Goal: Complete application form: Complete application form

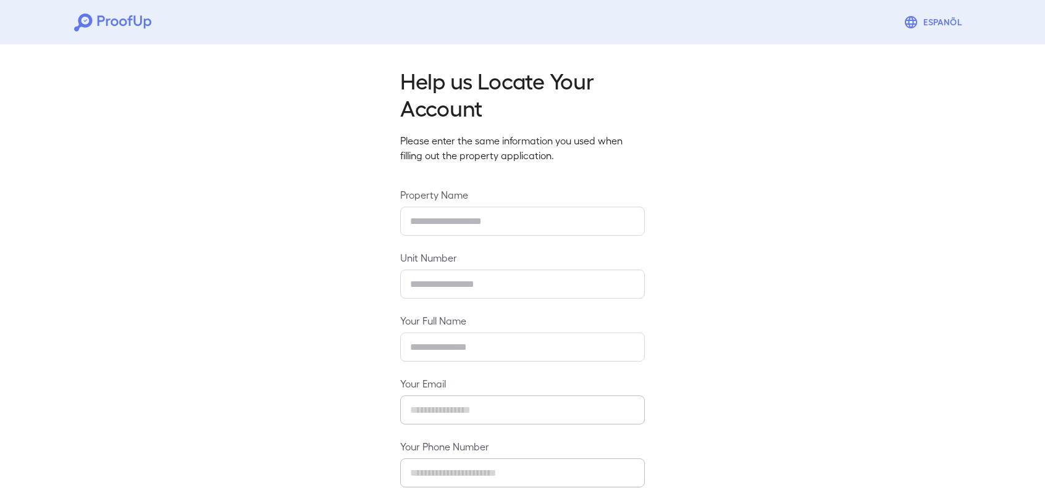
type input "**********"
type input "******"
type input "**********"
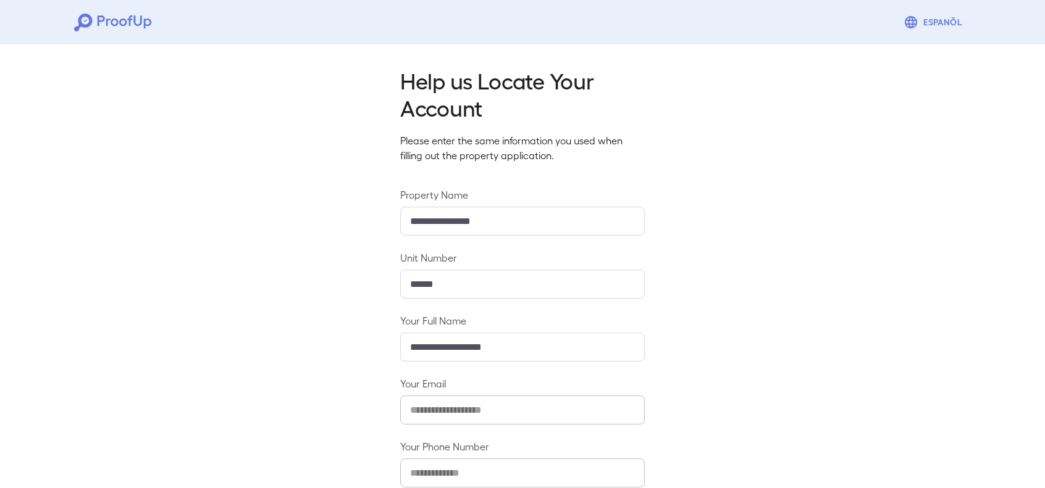
click at [474, 220] on input "**********" at bounding box center [522, 221] width 244 height 29
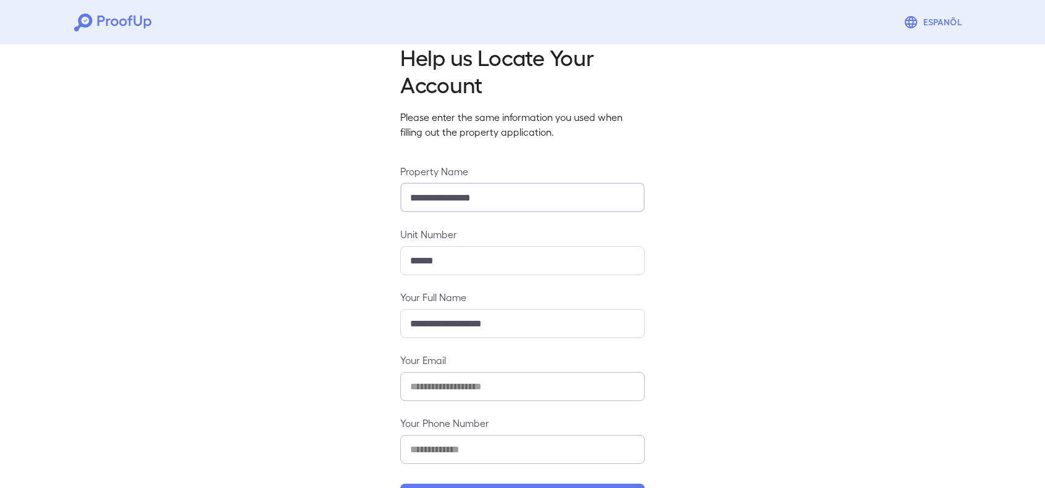
scroll to position [70, 0]
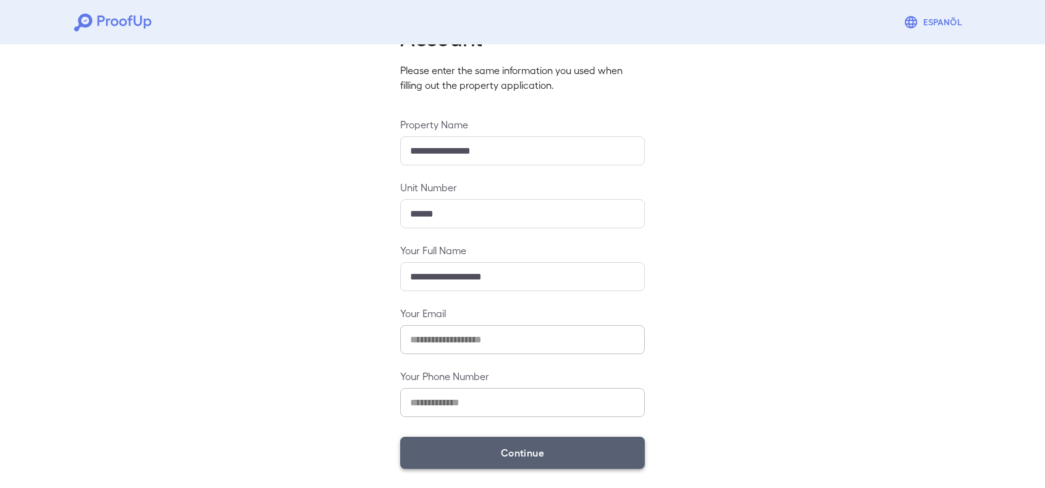
click at [490, 449] on button "Continue" at bounding box center [522, 453] width 244 height 32
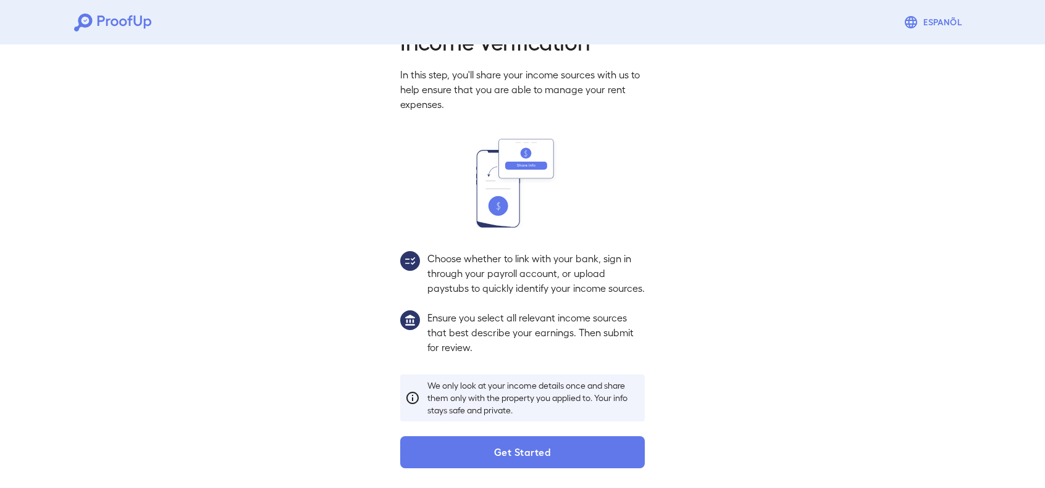
scroll to position [53, 0]
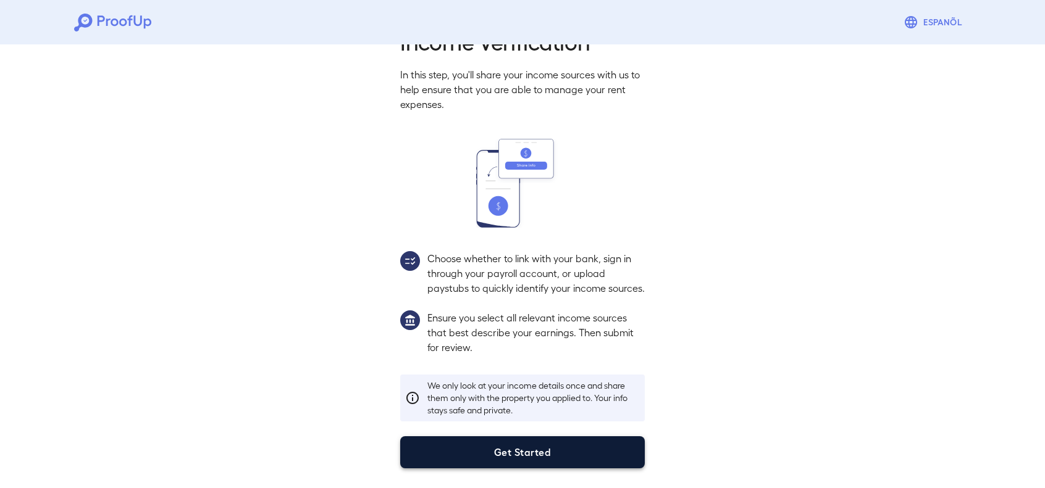
click at [495, 461] on button "Get Started" at bounding box center [522, 452] width 244 height 32
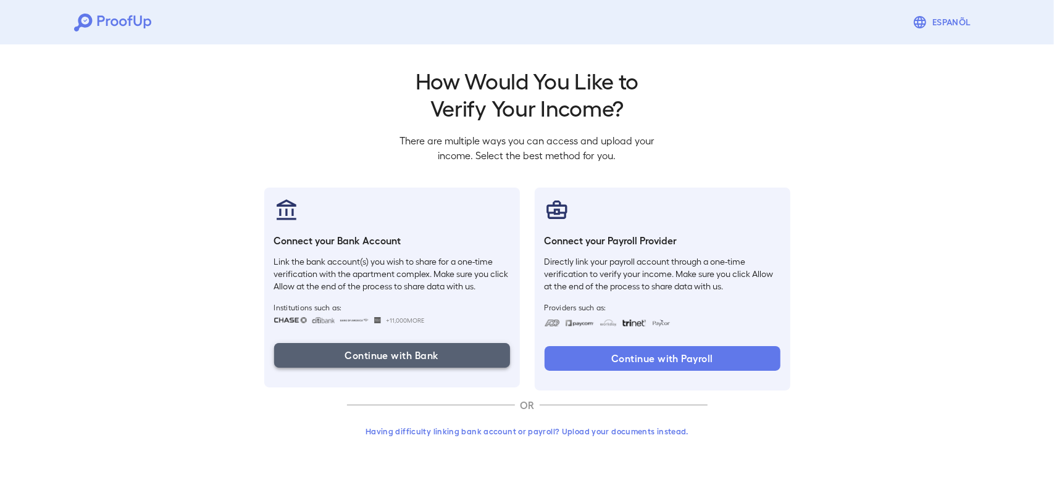
click at [396, 348] on button "Continue with Bank" at bounding box center [392, 355] width 236 height 25
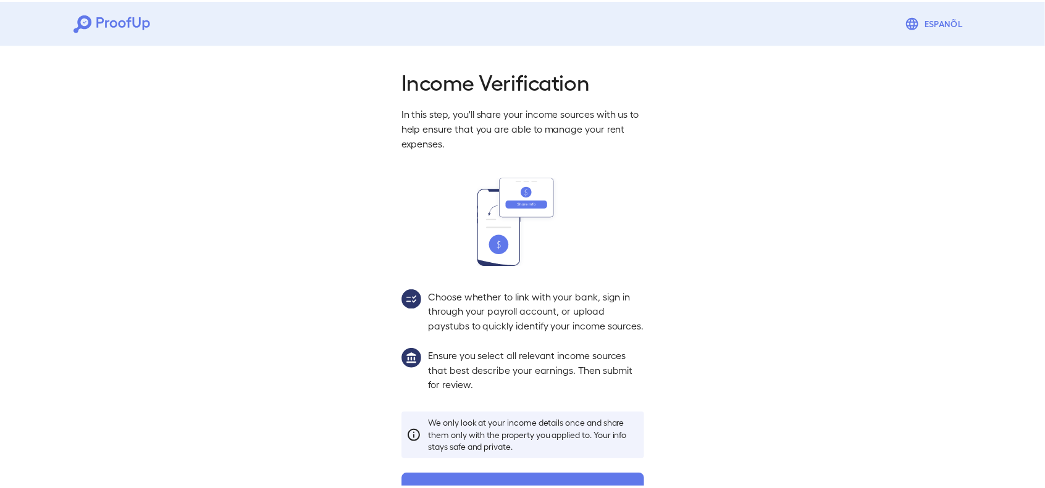
scroll to position [53, 0]
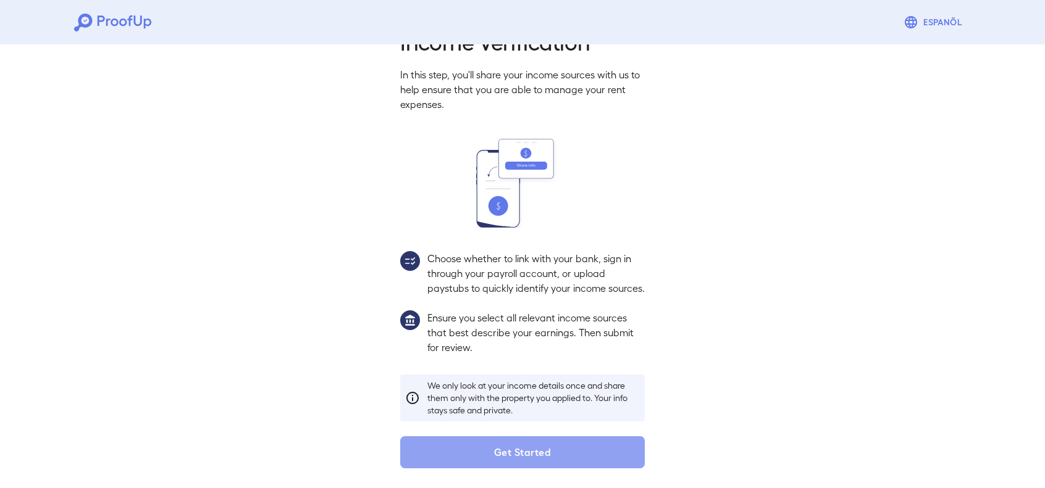
click at [491, 447] on button "Get Started" at bounding box center [522, 452] width 244 height 32
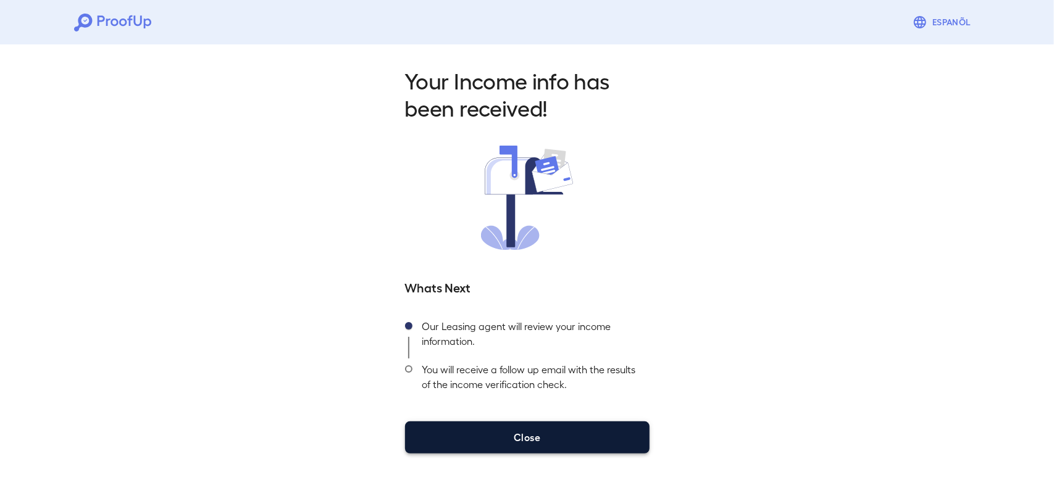
click at [478, 426] on button "Close" at bounding box center [527, 438] width 244 height 32
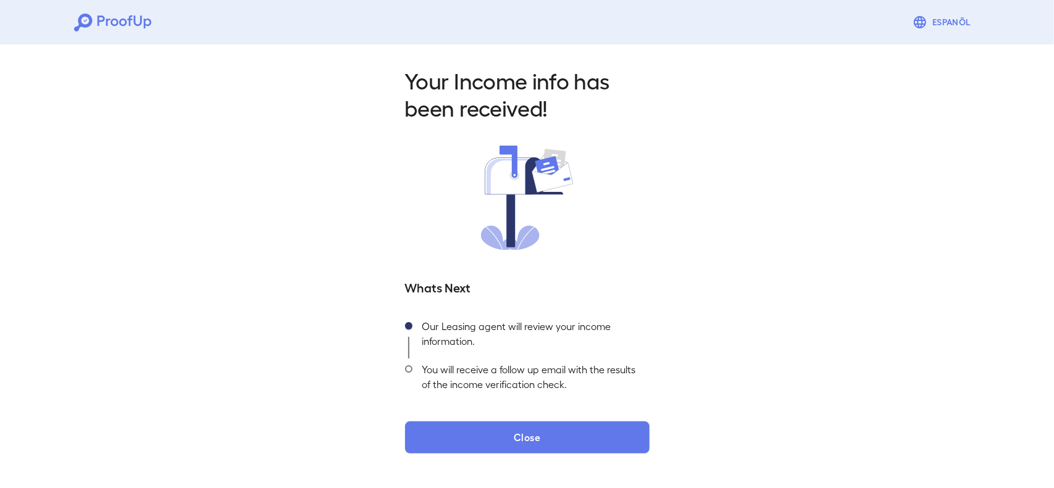
click at [556, 454] on div "Your Income info has been received! Whats Next Our Leasing agent will review yo…" at bounding box center [527, 257] width 1054 height 434
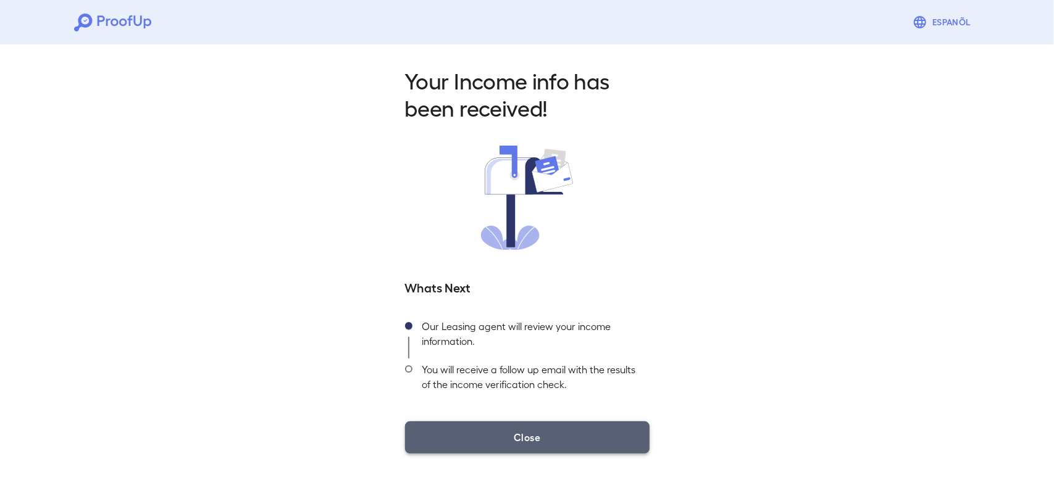
click at [543, 435] on button "Close" at bounding box center [527, 438] width 244 height 32
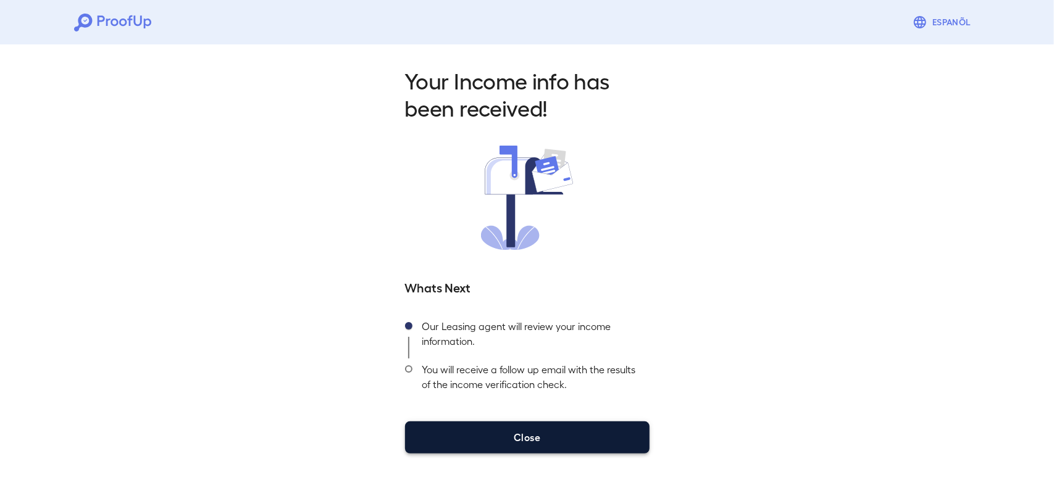
click at [488, 438] on button "Close" at bounding box center [527, 438] width 244 height 32
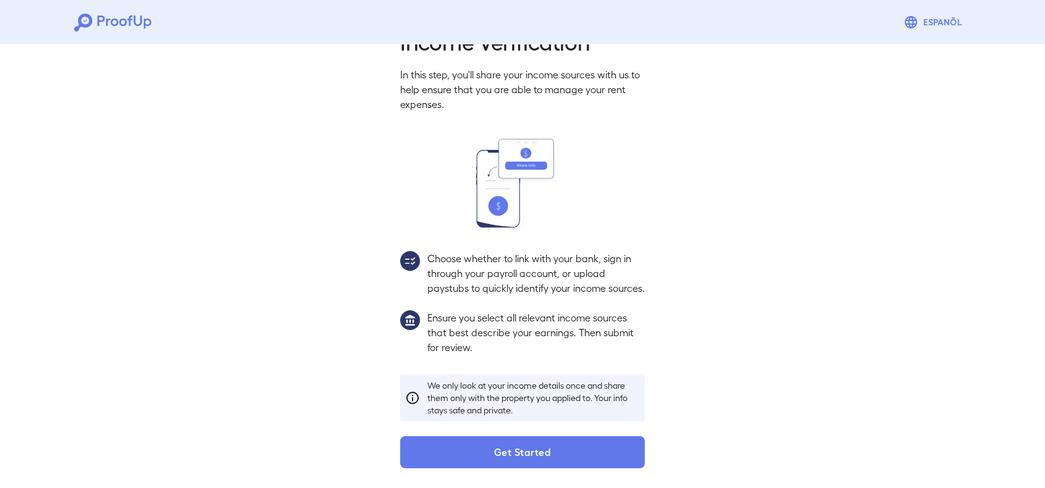
scroll to position [53, 0]
click at [528, 467] on button "Get Started" at bounding box center [522, 452] width 244 height 32
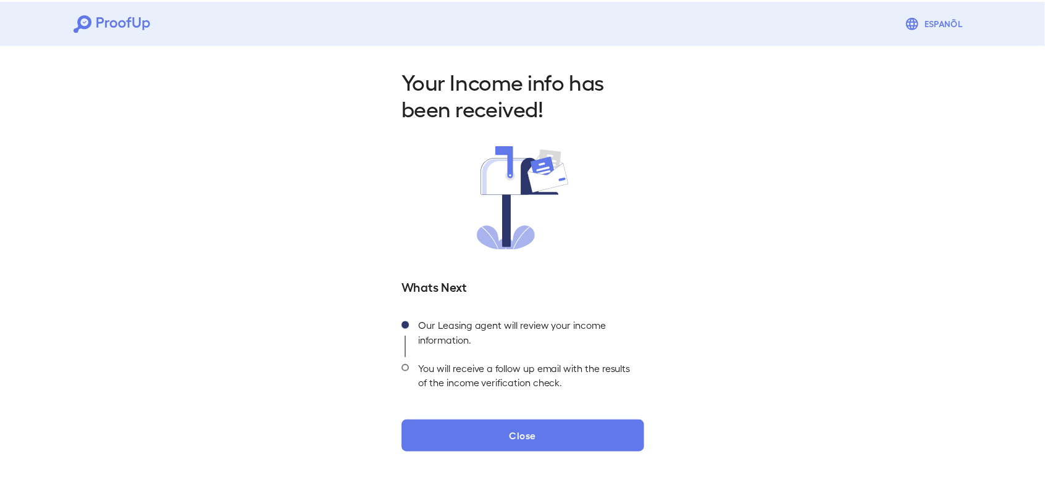
scroll to position [53, 0]
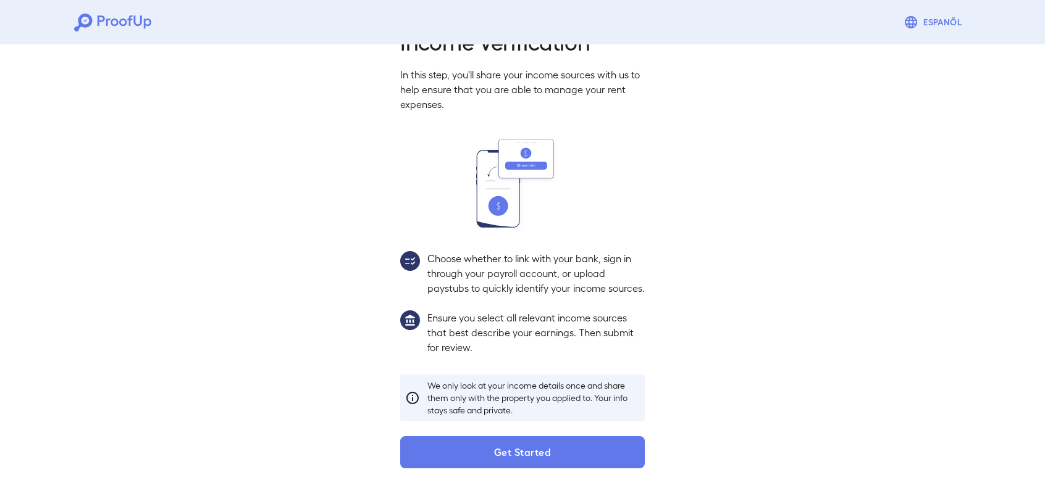
scroll to position [70, 0]
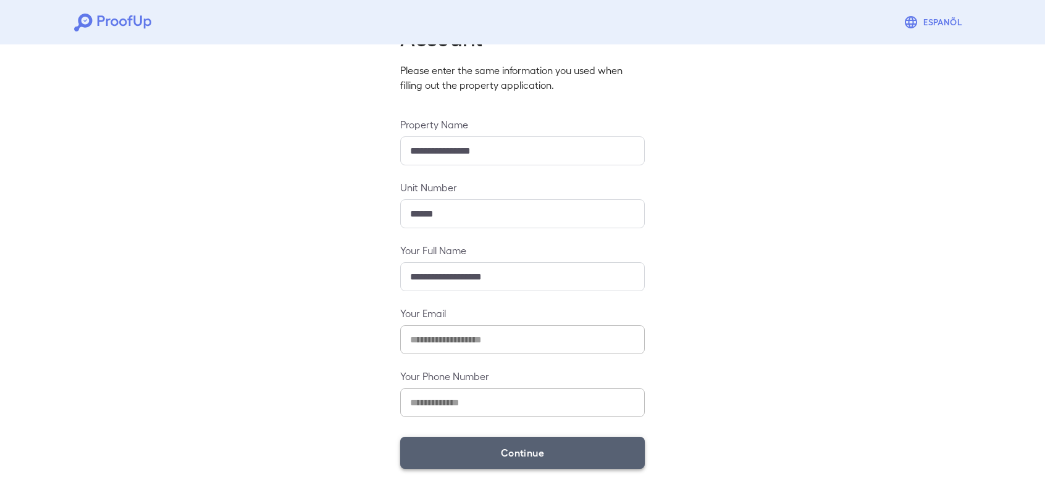
click at [582, 451] on button "Continue" at bounding box center [522, 453] width 244 height 32
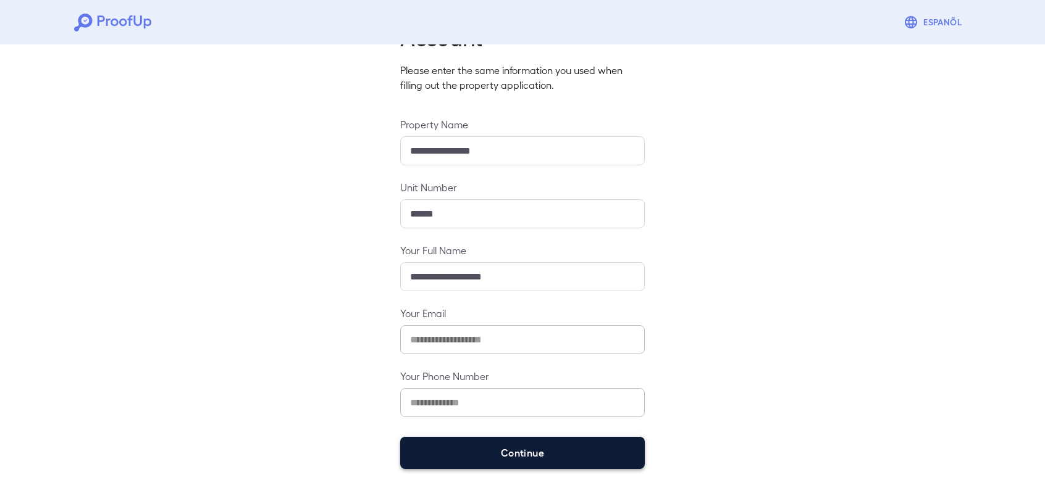
click at [533, 448] on button "Continue" at bounding box center [522, 453] width 244 height 32
click at [521, 453] on button "Continue" at bounding box center [522, 453] width 244 height 32
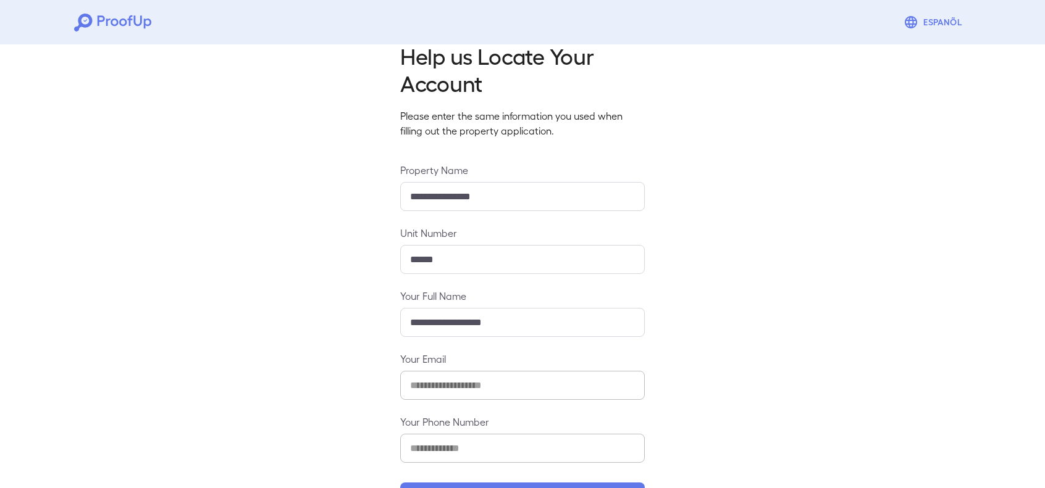
scroll to position [62, 0]
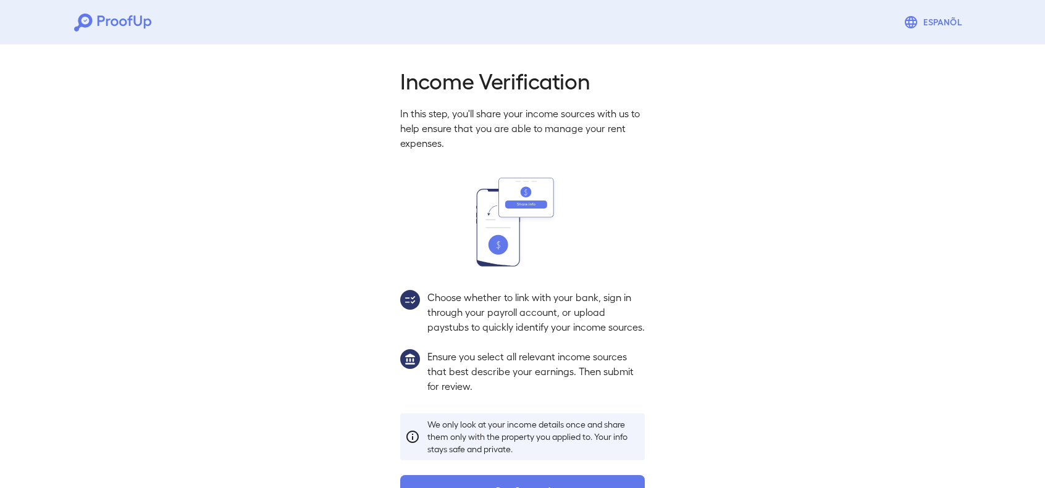
scroll to position [53, 0]
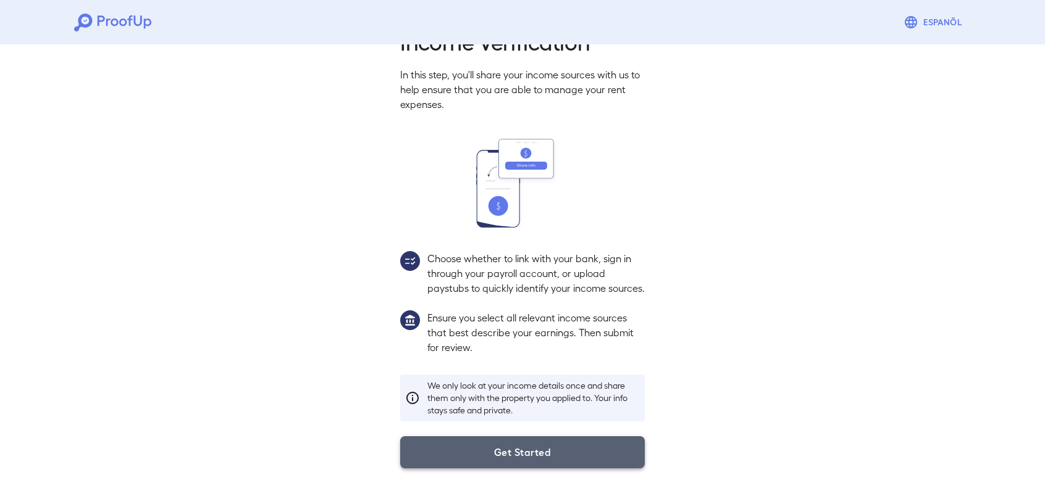
click at [486, 464] on button "Get Started" at bounding box center [522, 452] width 244 height 32
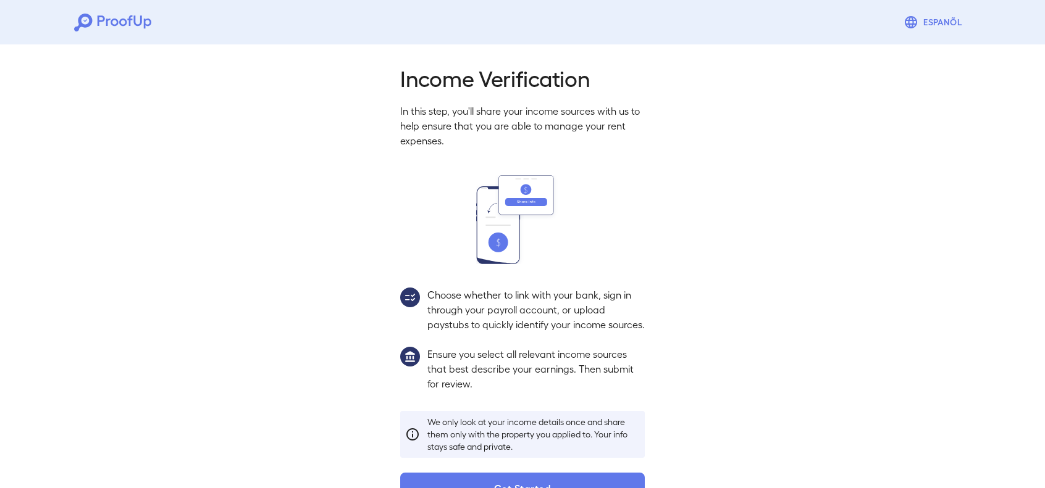
scroll to position [0, 0]
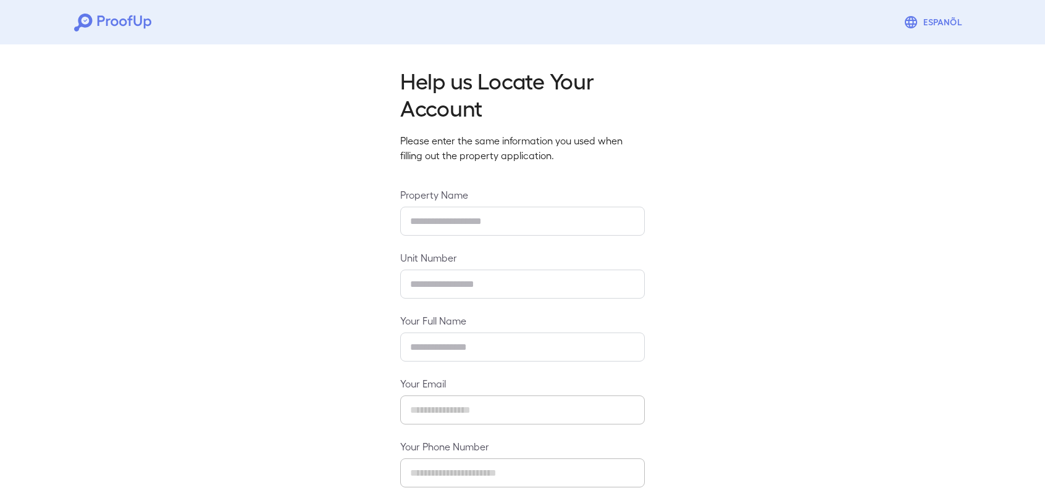
type input "**********"
type input "******"
type input "**********"
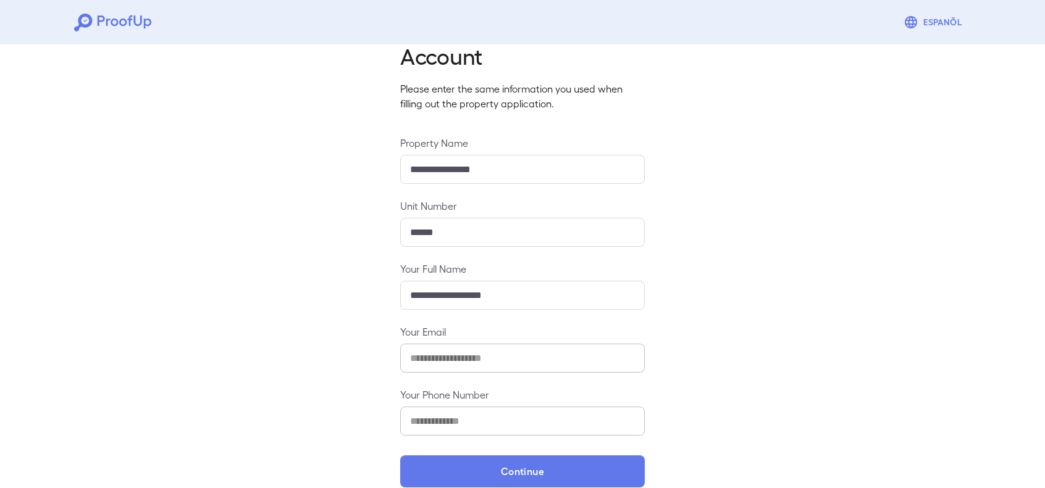
scroll to position [70, 0]
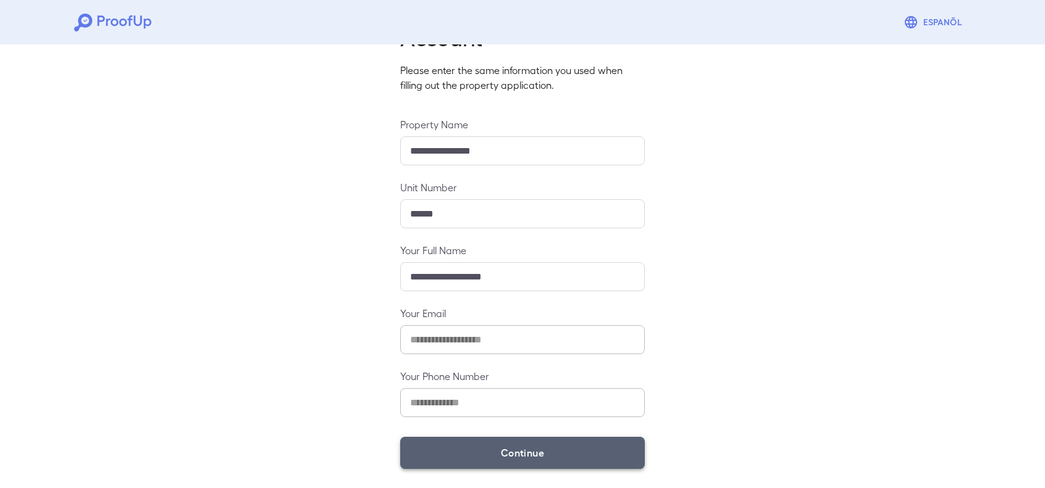
click at [554, 449] on button "Continue" at bounding box center [522, 453] width 244 height 32
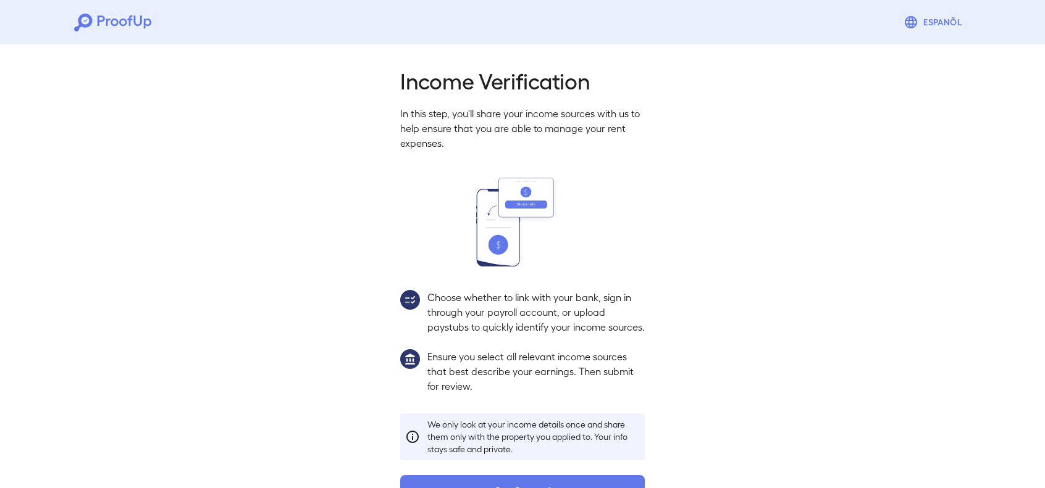
click at [515, 315] on p "Choose whether to link with your bank, sign in through your payroll account, or…" at bounding box center [535, 312] width 217 height 44
click at [512, 307] on p "Choose whether to link with your bank, sign in through your payroll account, or…" at bounding box center [535, 312] width 217 height 44
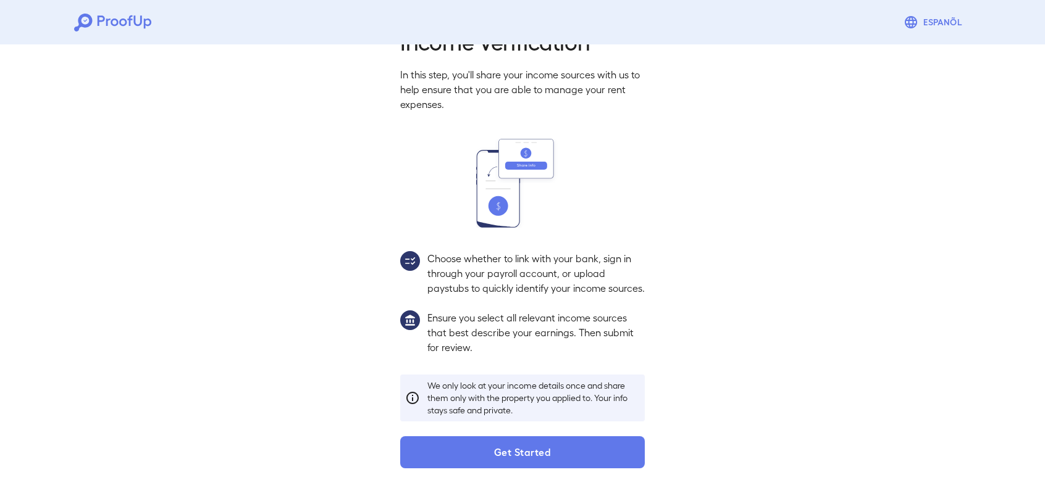
scroll to position [53, 0]
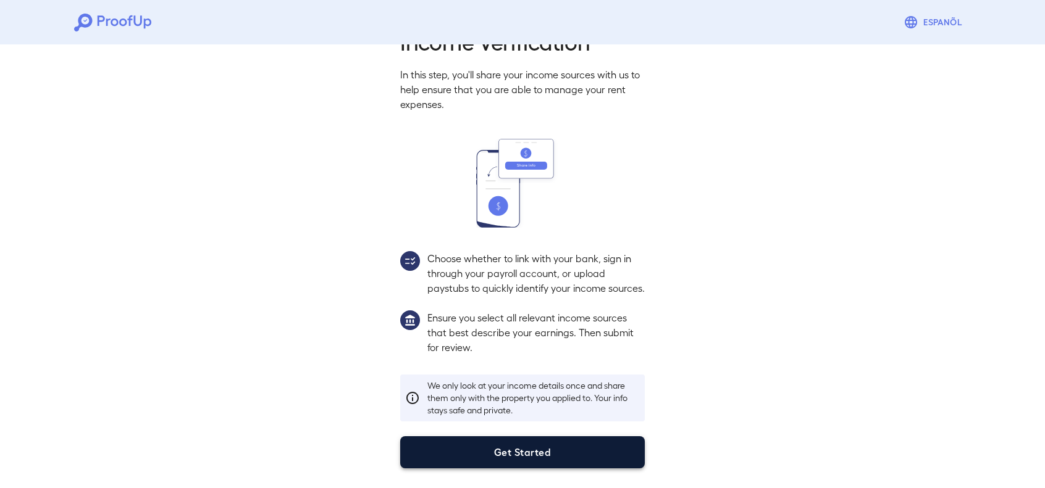
click at [567, 446] on button "Get Started" at bounding box center [522, 452] width 244 height 32
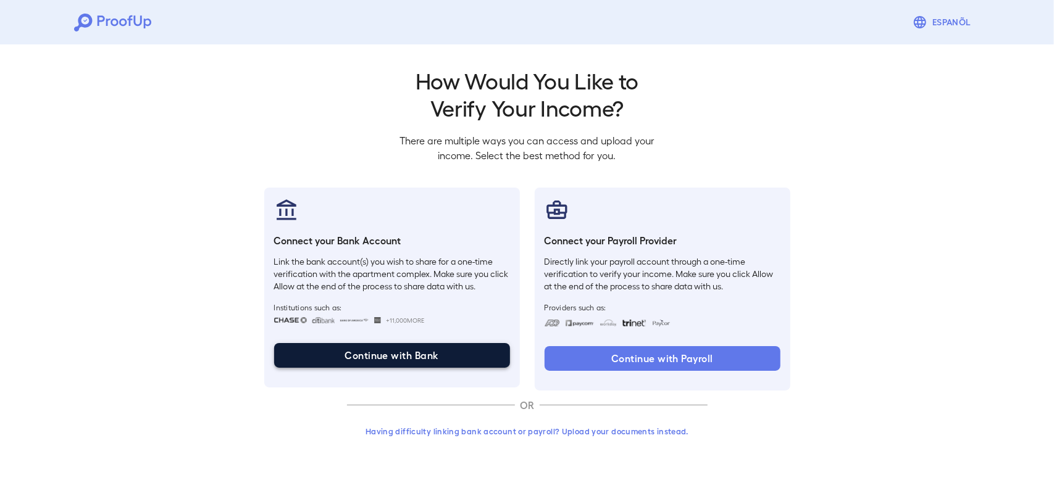
click at [396, 355] on button "Continue with Bank" at bounding box center [392, 355] width 236 height 25
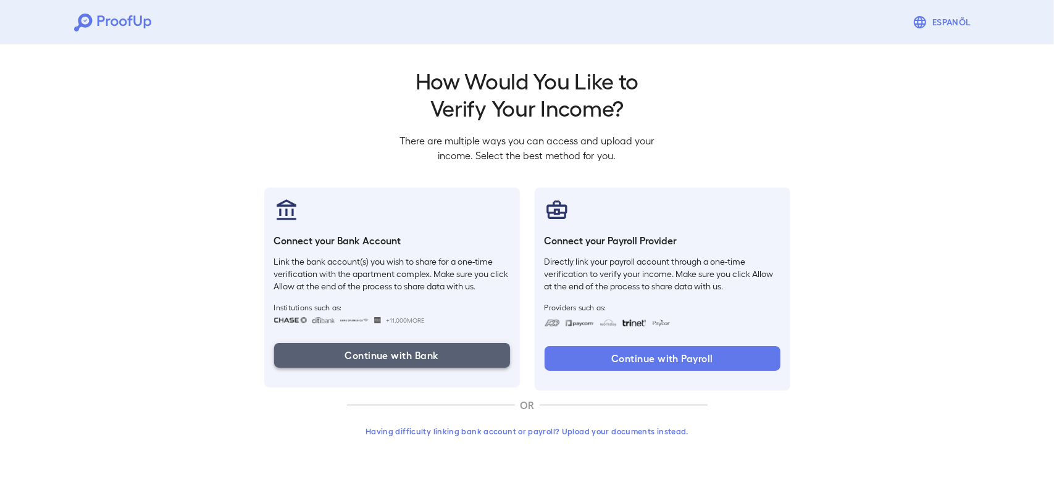
click at [428, 353] on button "Continue with Bank" at bounding box center [392, 355] width 236 height 25
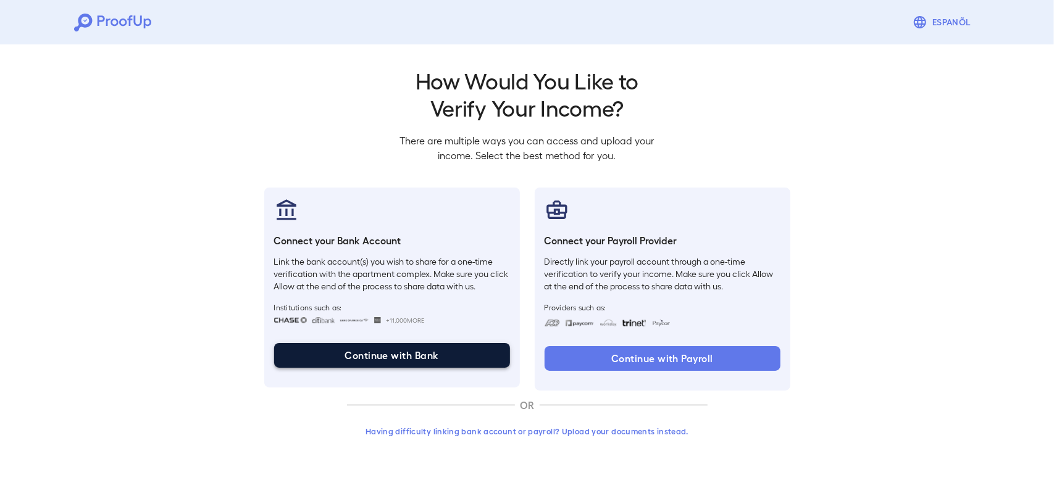
drag, startPoint x: 437, startPoint y: 338, endPoint x: 438, endPoint y: 346, distance: 8.7
click at [438, 345] on div "Connect your Bank Account Link the bank account(s) you wish to share for a one-…" at bounding box center [392, 288] width 256 height 200
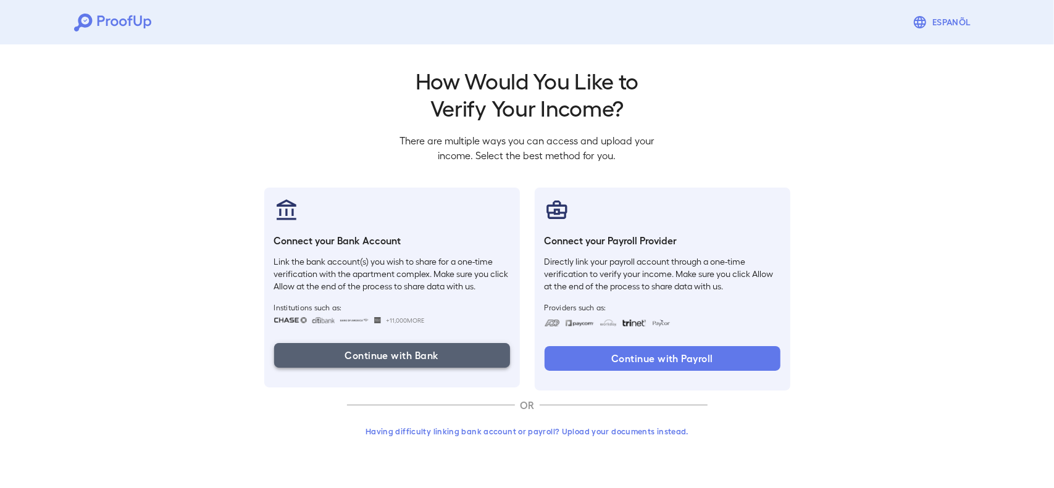
click at [432, 348] on button "Continue with Bank" at bounding box center [392, 355] width 236 height 25
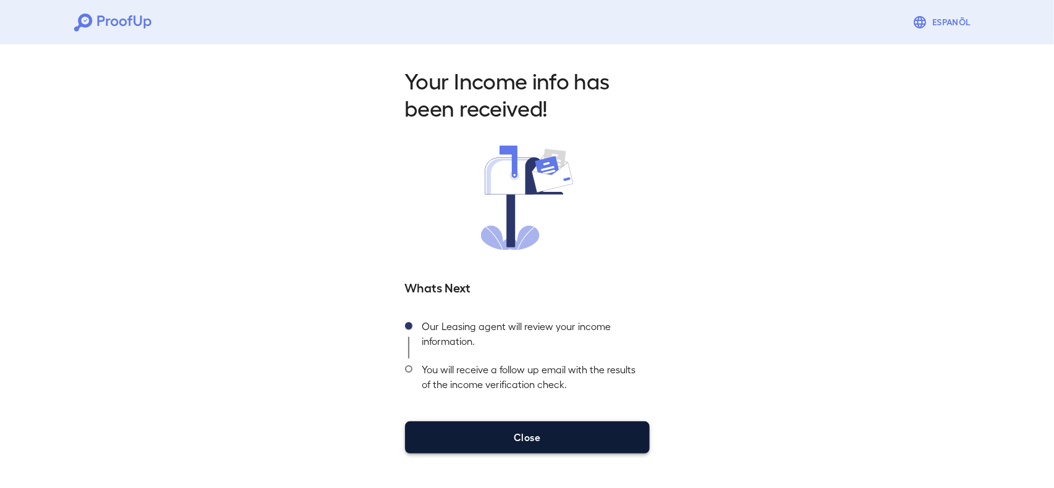
click at [507, 435] on button "Close" at bounding box center [527, 438] width 244 height 32
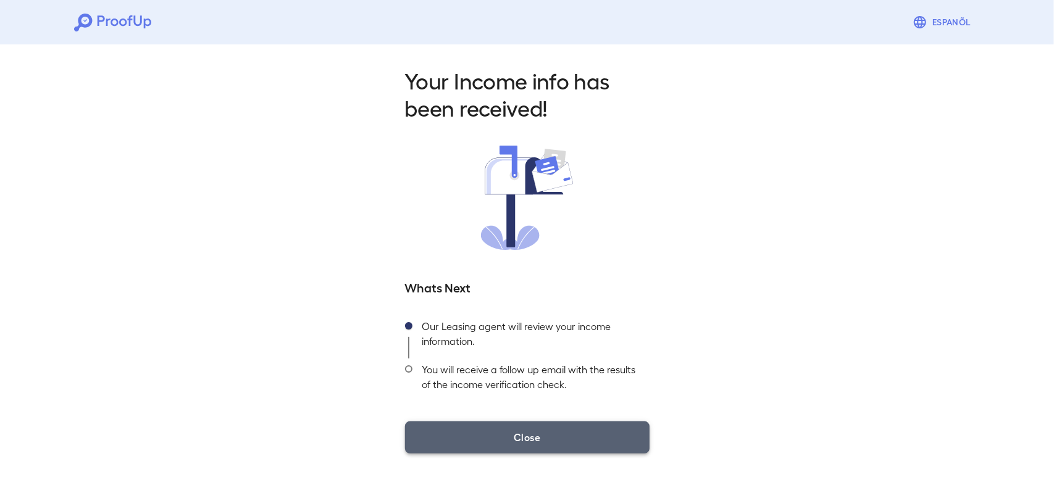
click at [568, 443] on button "Close" at bounding box center [527, 438] width 244 height 32
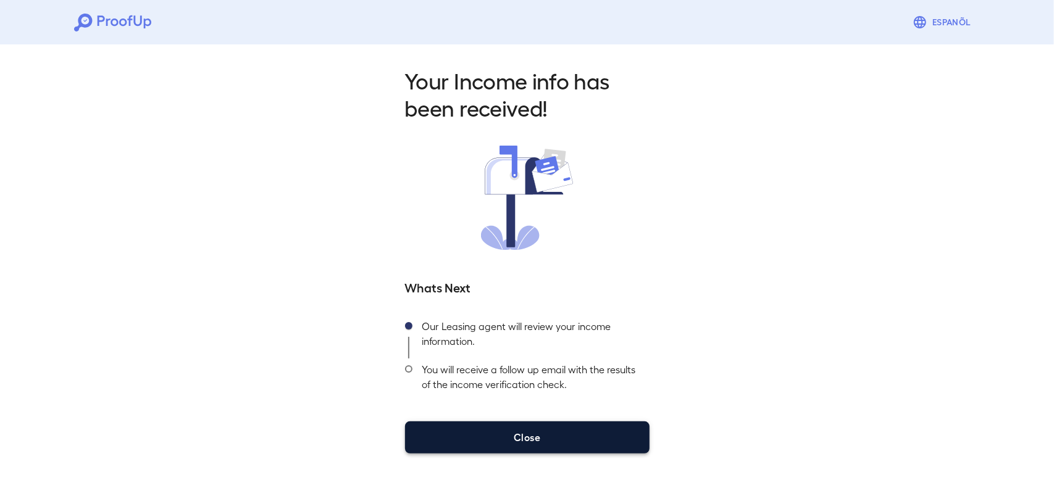
click at [458, 432] on button "Close" at bounding box center [527, 438] width 244 height 32
